Goal: Check status: Check status

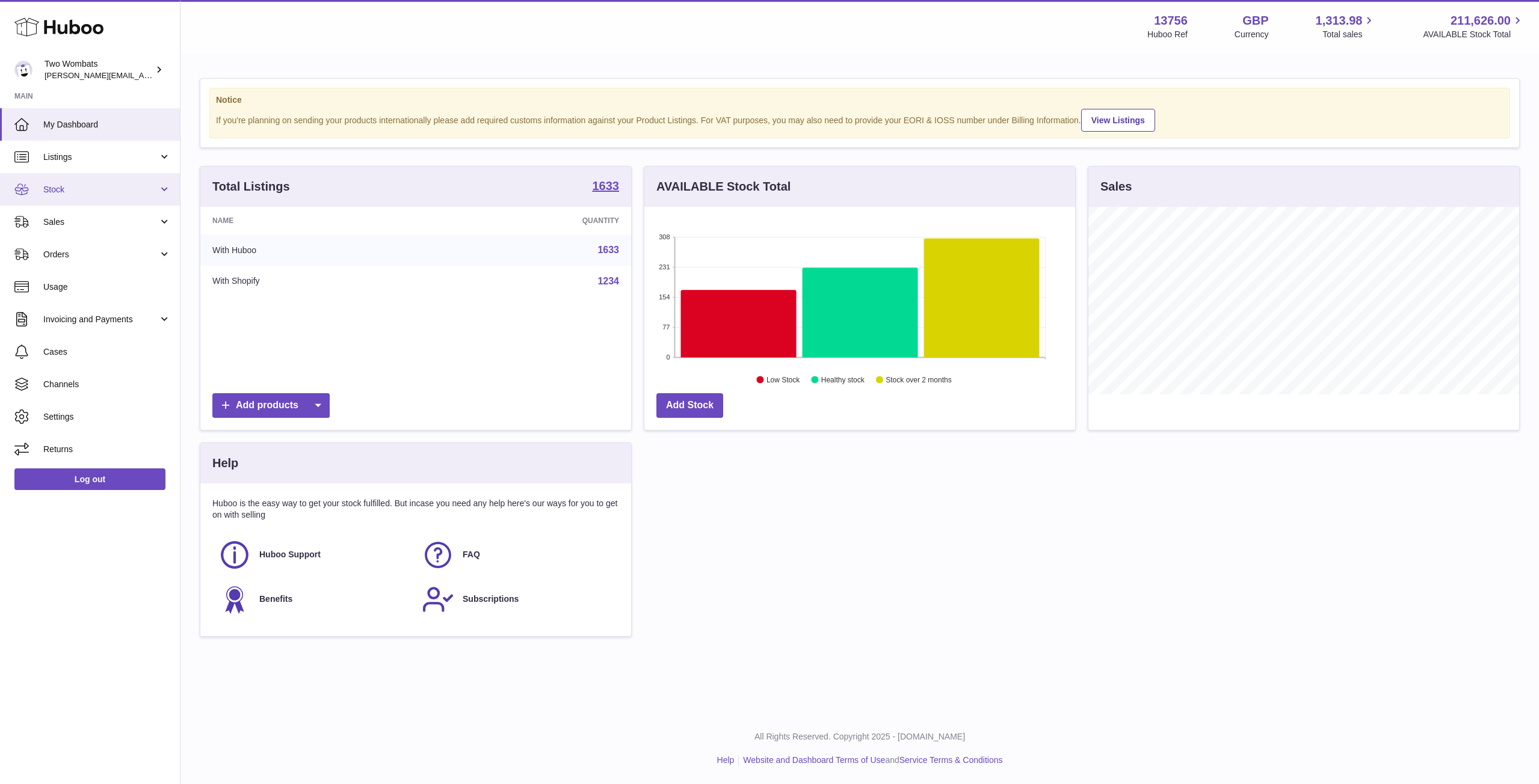
scroll to position [187, 431]
click at [158, 192] on span "Stock" at bounding box center [101, 190] width 115 height 11
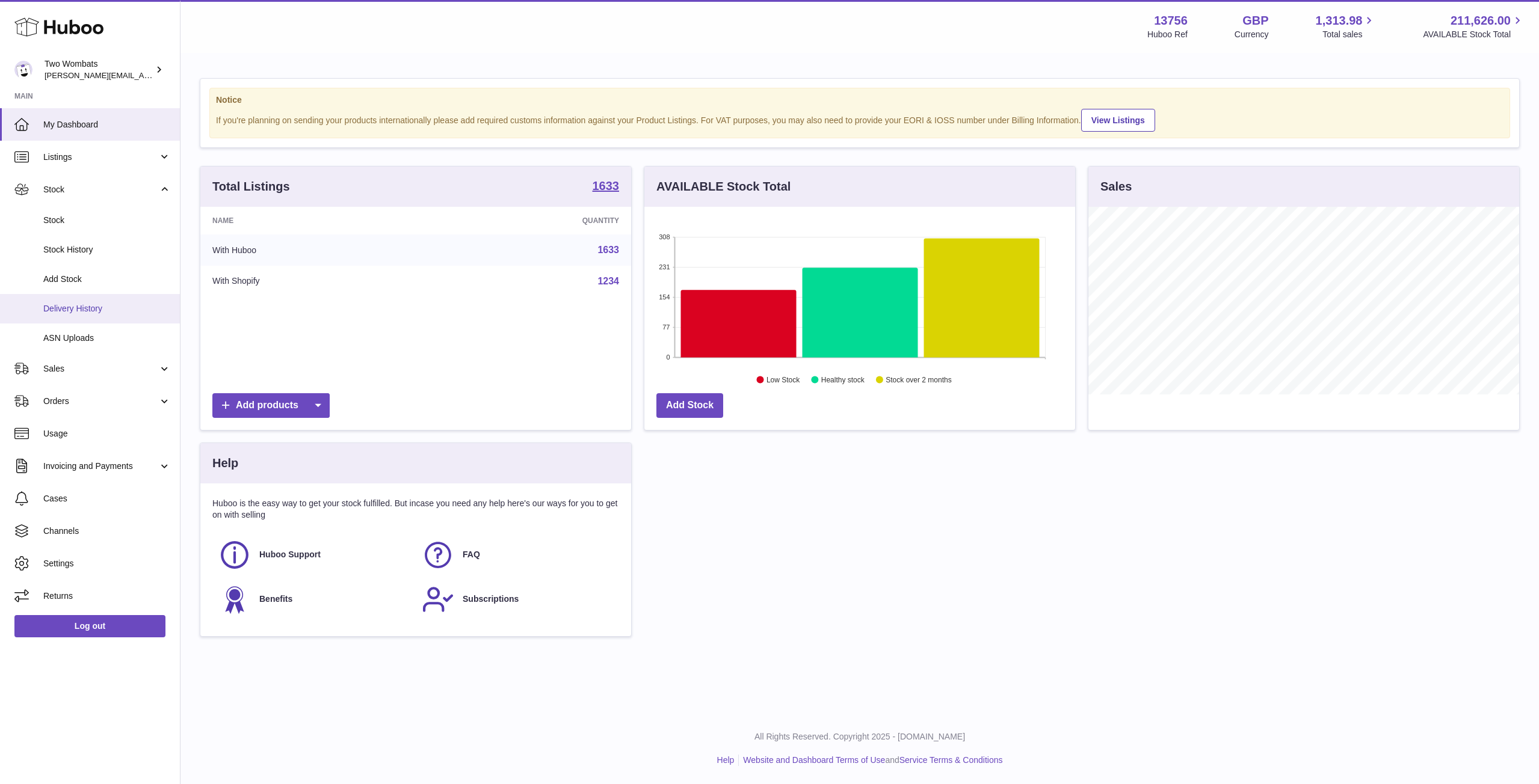
click at [97, 320] on link "Delivery History" at bounding box center [90, 308] width 180 height 29
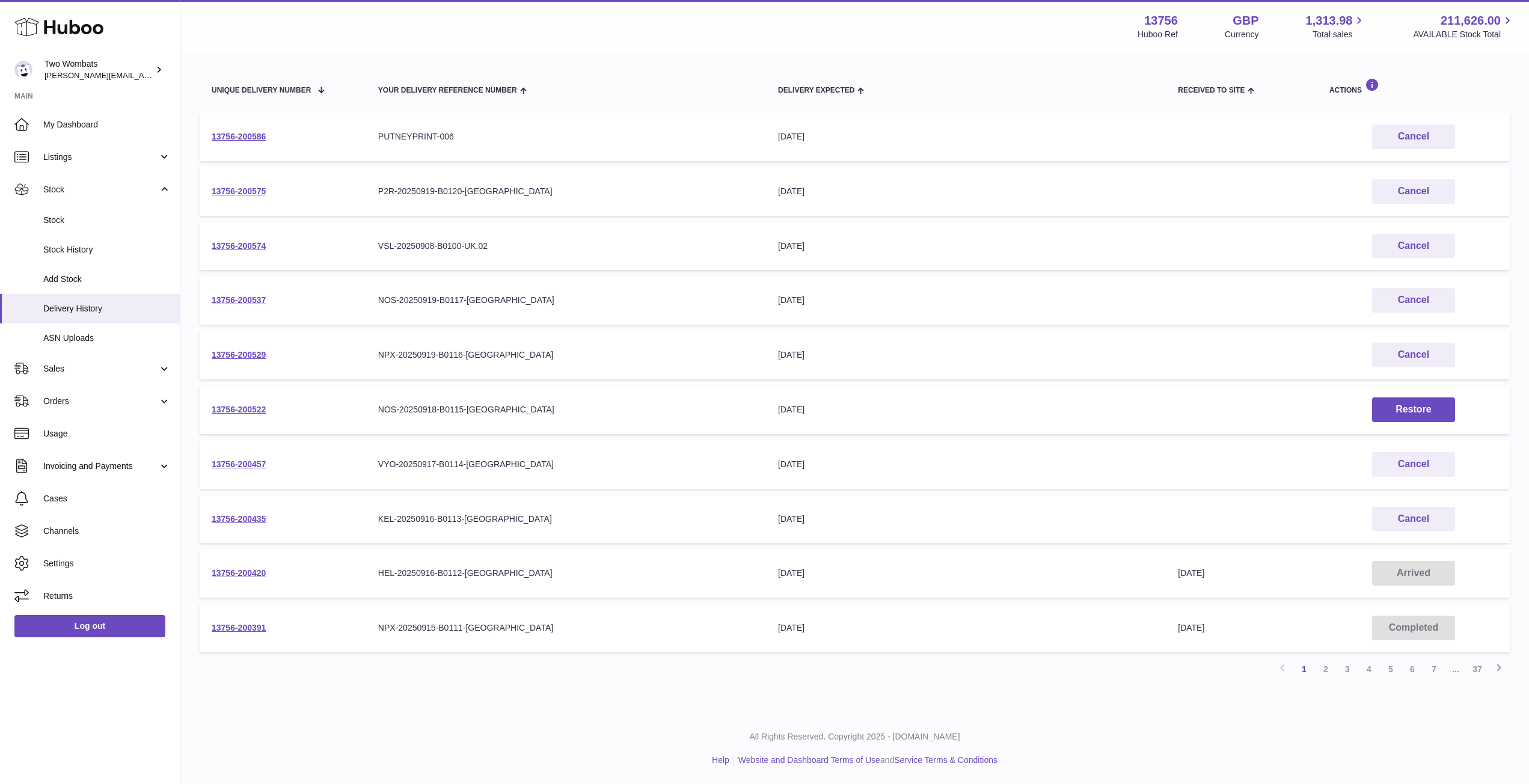
scroll to position [125, 0]
click at [1325, 670] on link "2" at bounding box center [1326, 670] width 21 height 21
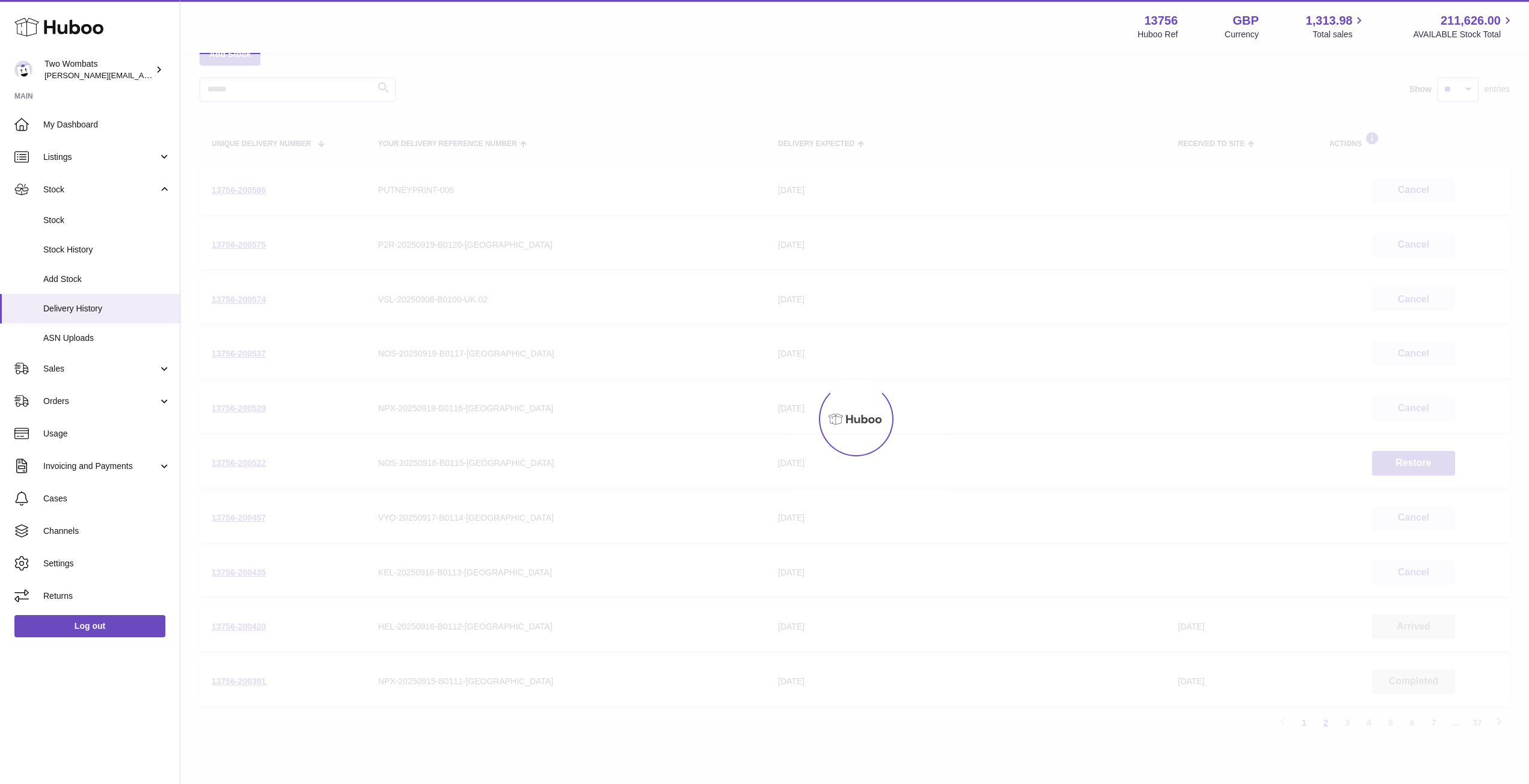
scroll to position [54, 0]
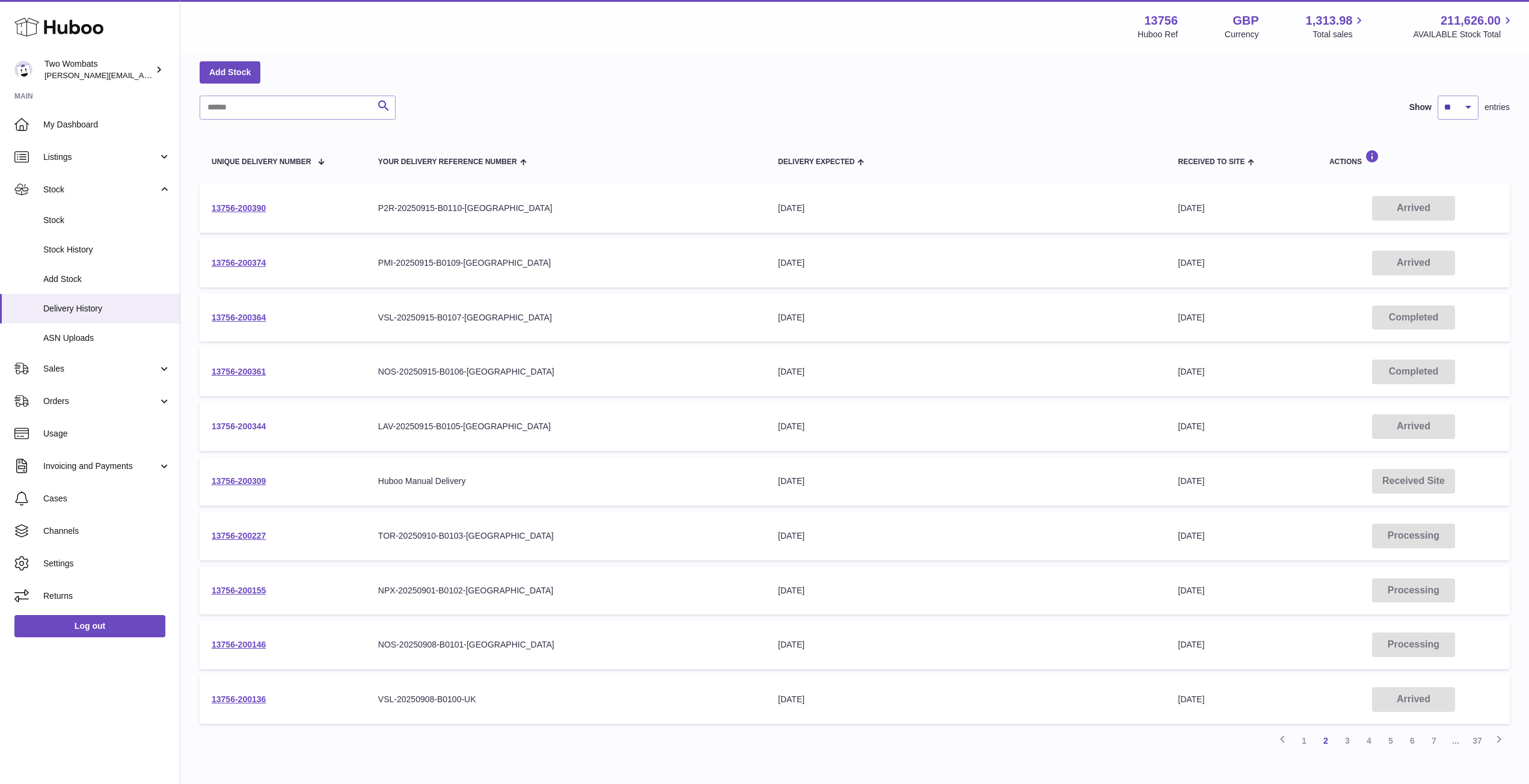
click at [241, 425] on link "13756-200344" at bounding box center [239, 426] width 54 height 10
click at [249, 255] on td "13756-200374" at bounding box center [283, 263] width 167 height 49
click at [247, 262] on link "13756-200374" at bounding box center [239, 263] width 54 height 10
click at [257, 202] on td "13756-200390" at bounding box center [283, 208] width 167 height 49
click at [248, 206] on link "13756-200390" at bounding box center [239, 208] width 54 height 10
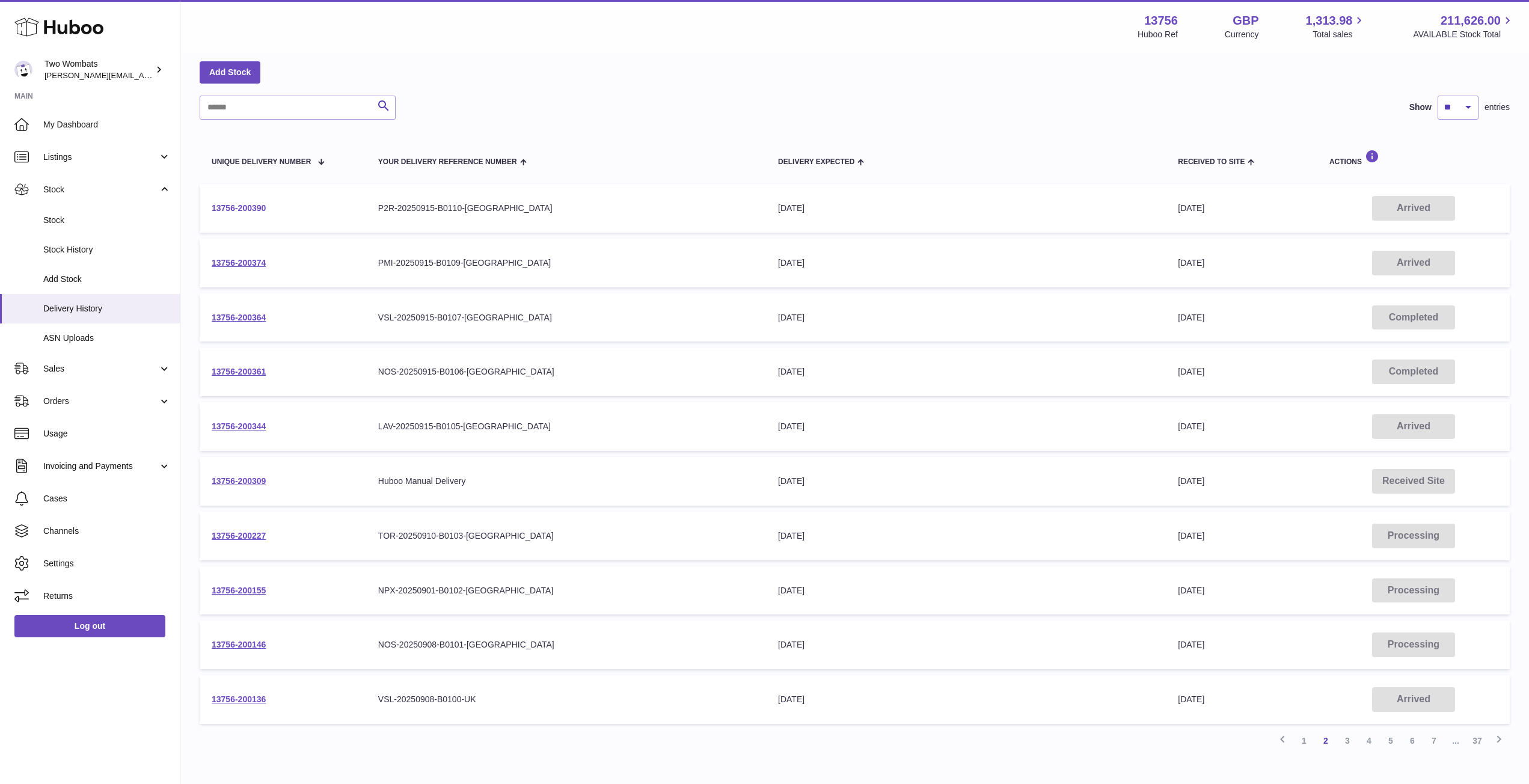
scroll to position [125, 0]
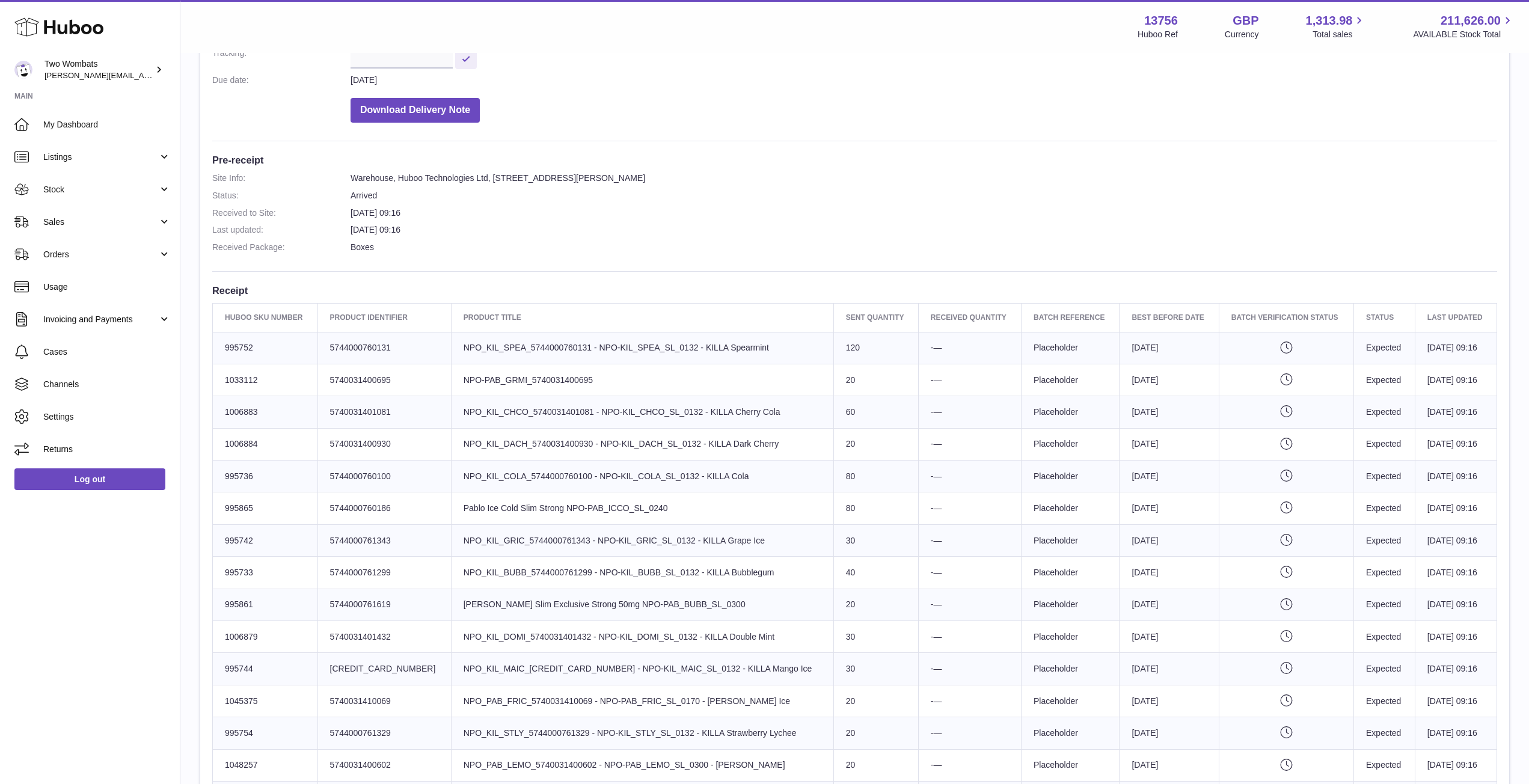
scroll to position [225, 0]
